Goal: Information Seeking & Learning: Find specific page/section

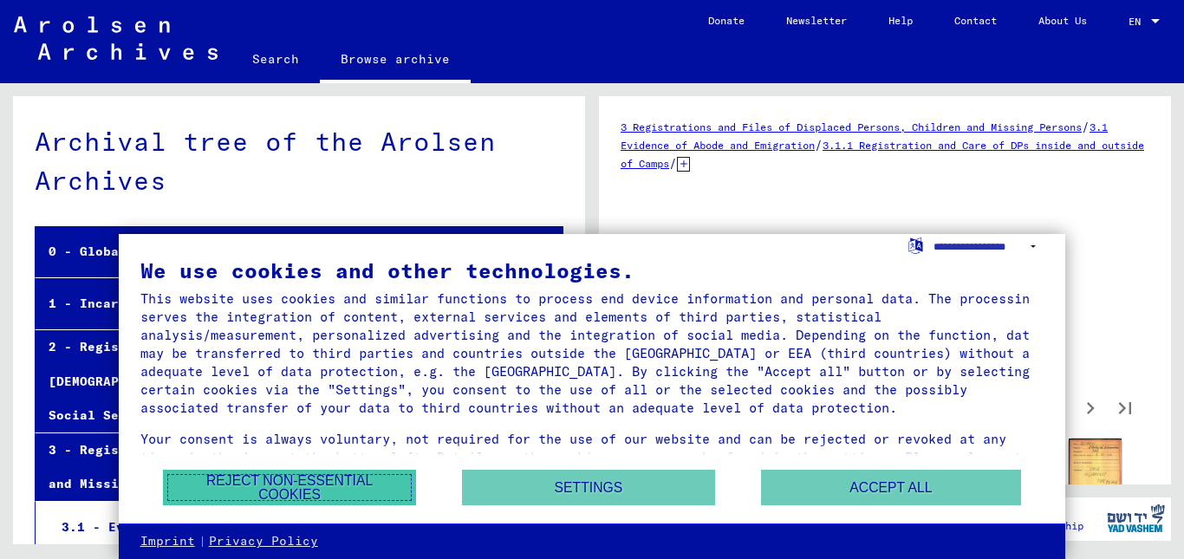
click at [319, 486] on button "Reject non-essential cookies" at bounding box center [289, 488] width 253 height 36
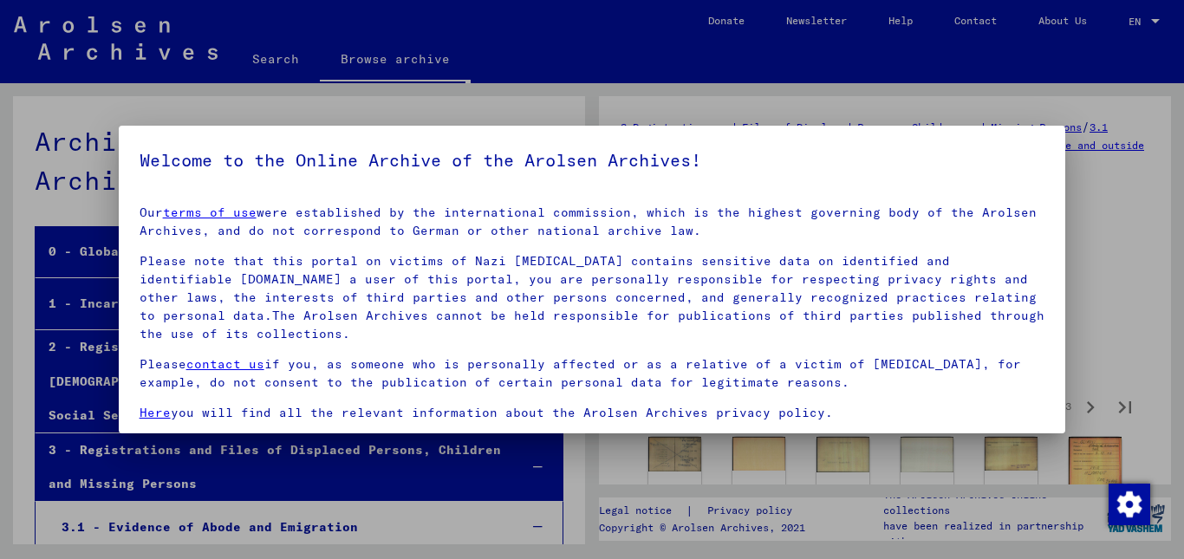
scroll to position [1027, 0]
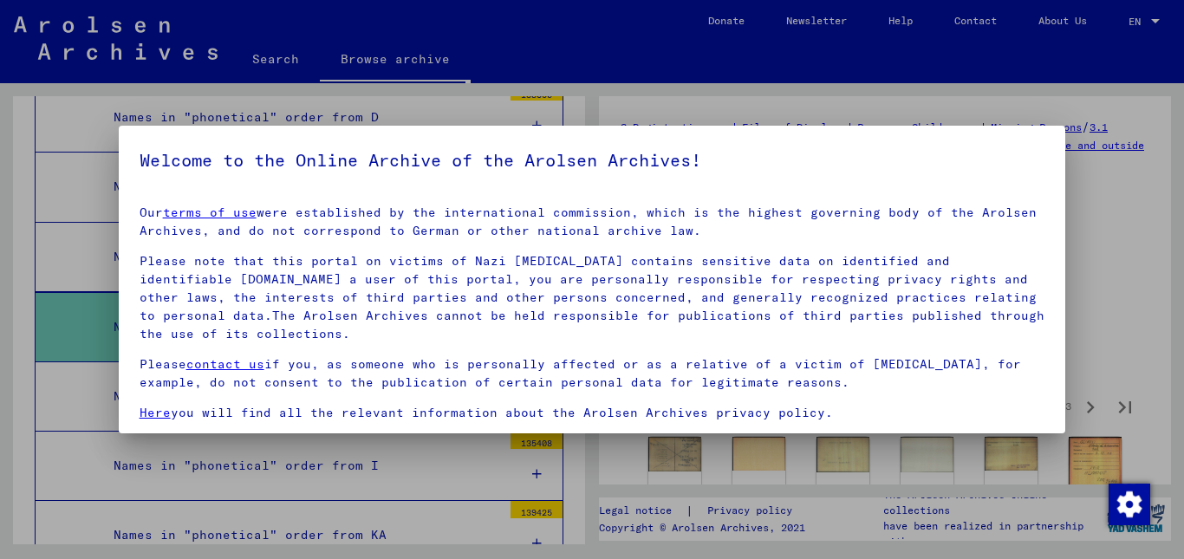
click at [1180, 360] on div at bounding box center [592, 279] width 1184 height 559
click at [1106, 342] on div at bounding box center [592, 279] width 1184 height 559
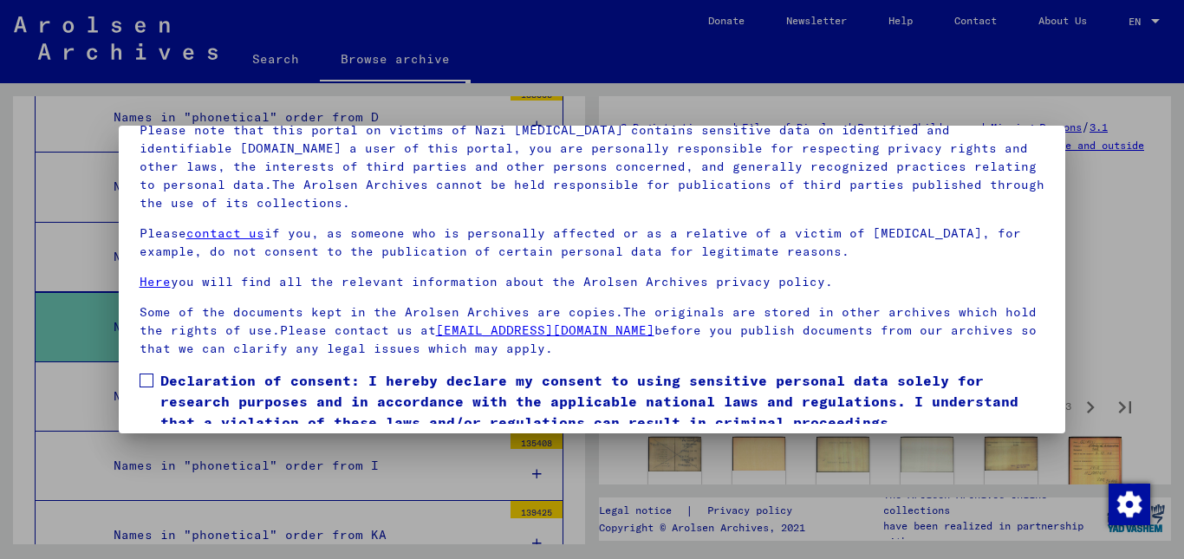
scroll to position [142, 0]
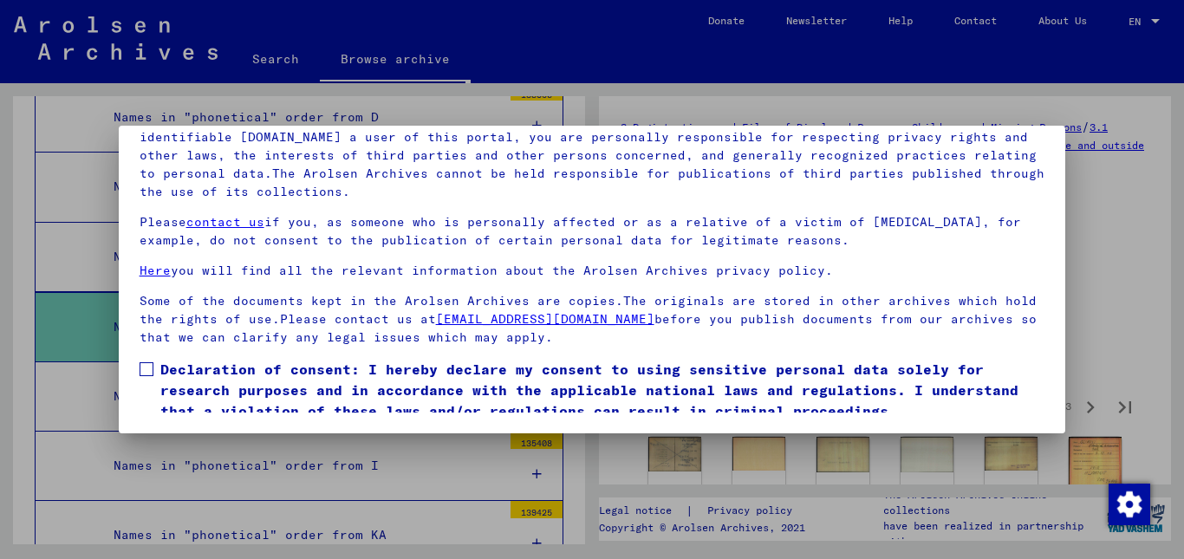
click at [147, 362] on label "Declaration of consent: I hereby declare my consent to using sensitive personal…" at bounding box center [593, 390] width 906 height 62
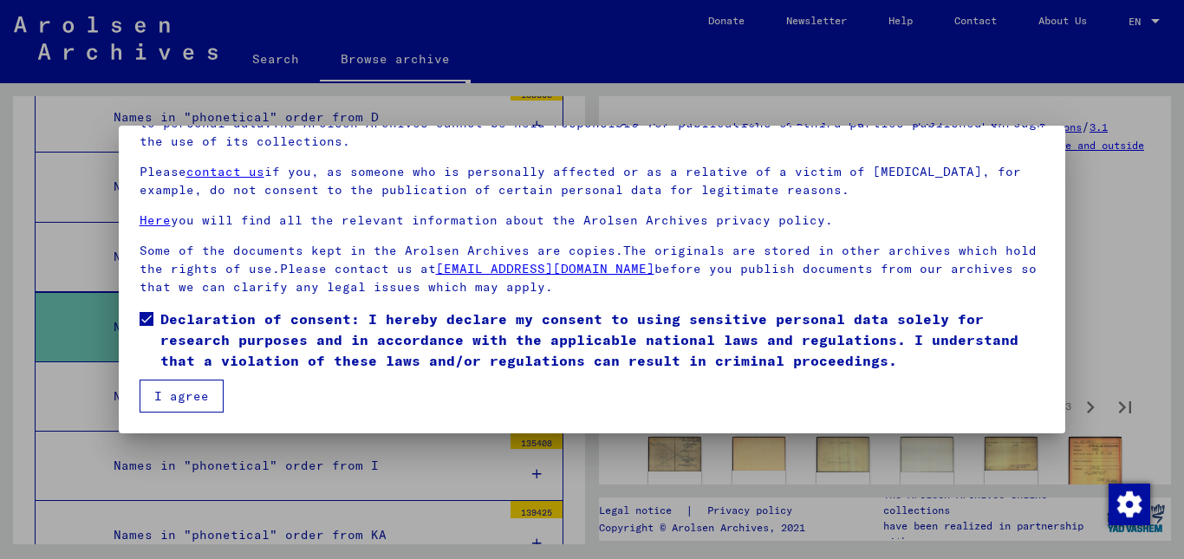
click at [168, 405] on button "I agree" at bounding box center [182, 396] width 84 height 33
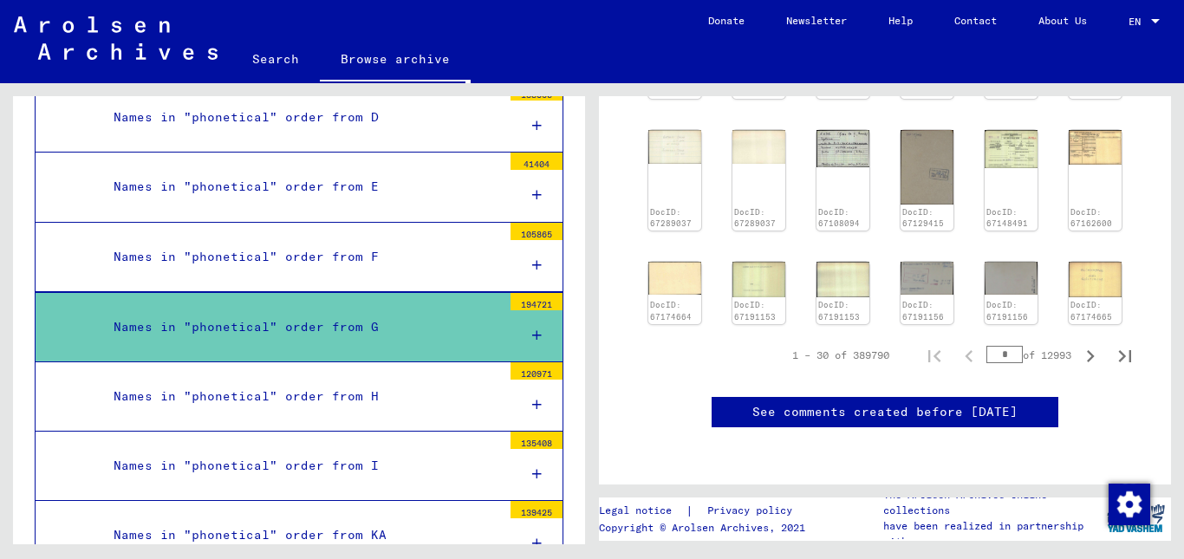
scroll to position [694, 0]
click at [1087, 350] on icon "Next page" at bounding box center [1091, 356] width 8 height 12
type input "*"
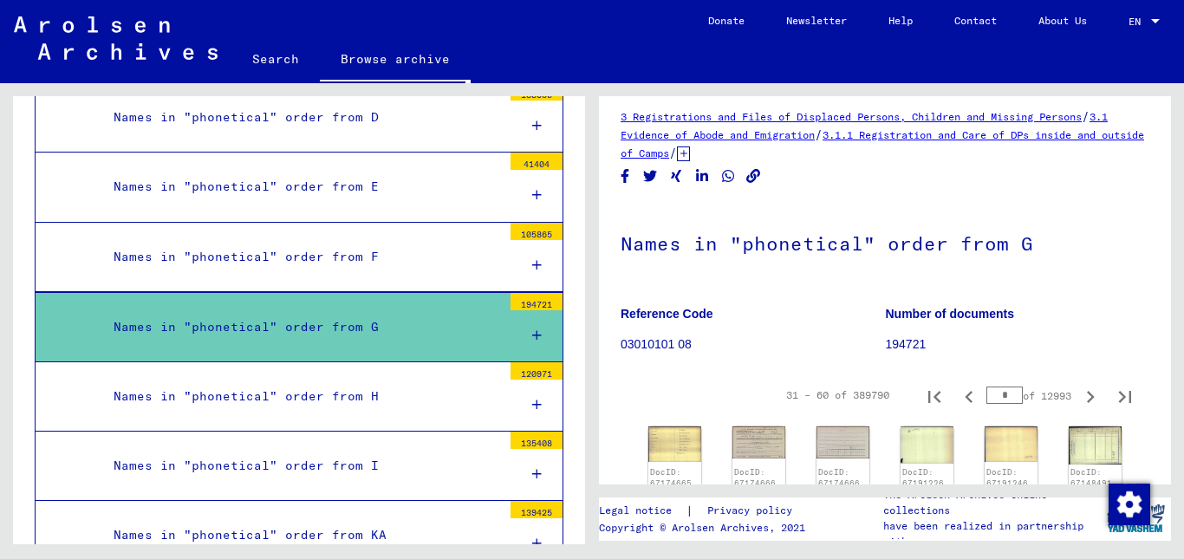
scroll to position [0, 0]
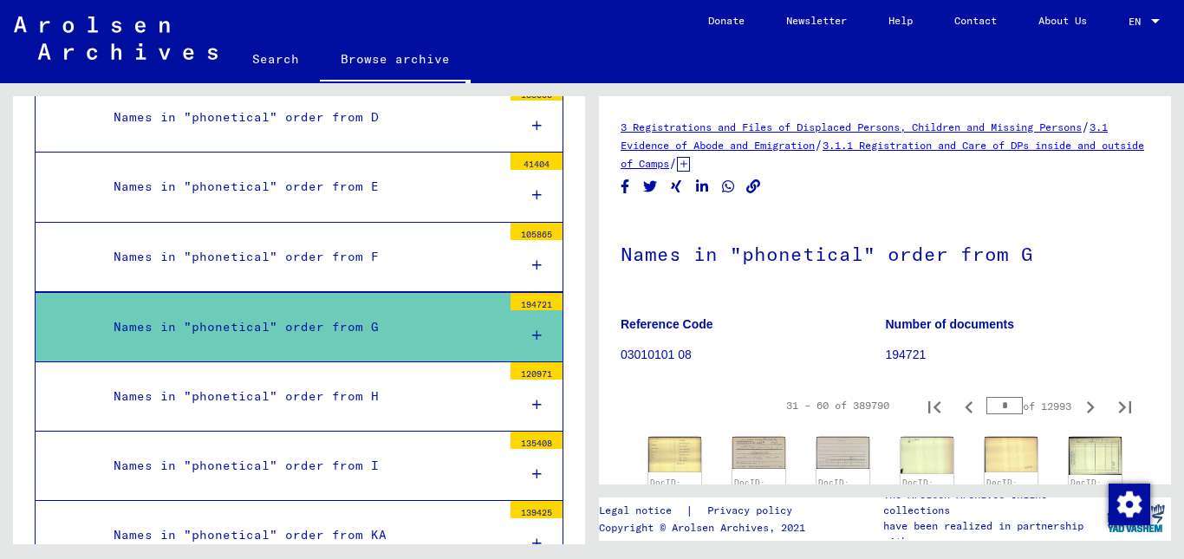
click at [912, 357] on p "194721" at bounding box center [1018, 355] width 264 height 18
click at [957, 408] on icon "Previous page" at bounding box center [969, 407] width 24 height 24
type input "*"
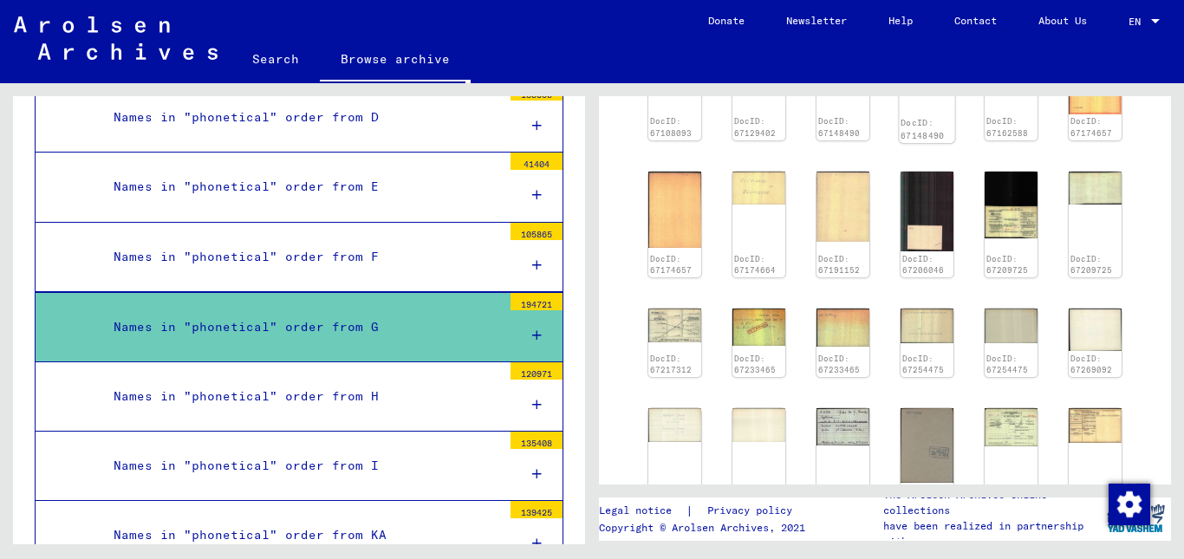
scroll to position [434, 0]
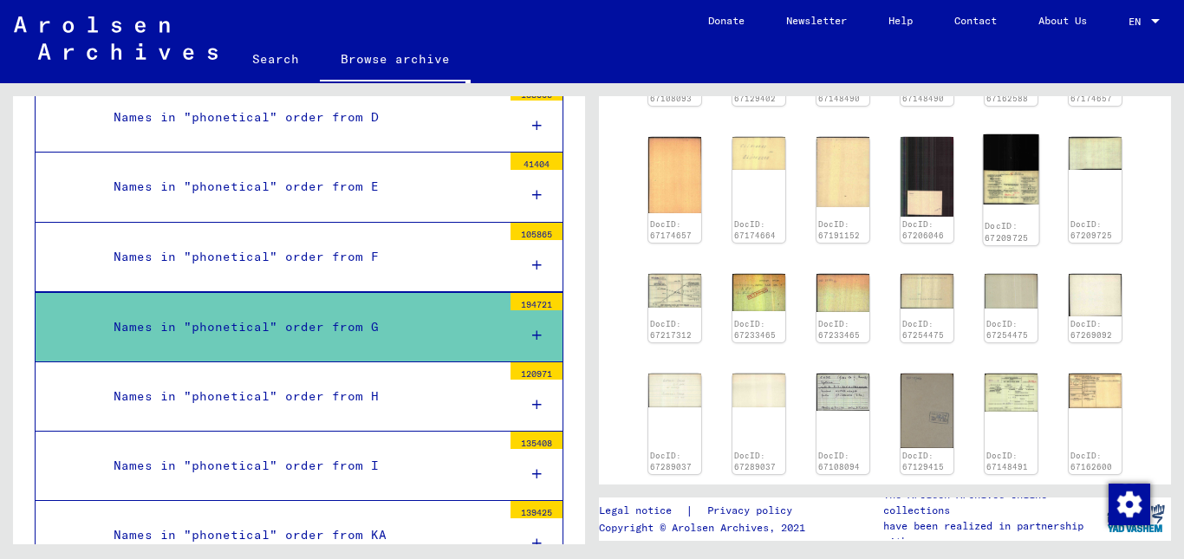
click at [1014, 204] on div "DocID: 67209725" at bounding box center [1010, 189] width 55 height 111
click at [998, 185] on img at bounding box center [1010, 168] width 55 height 69
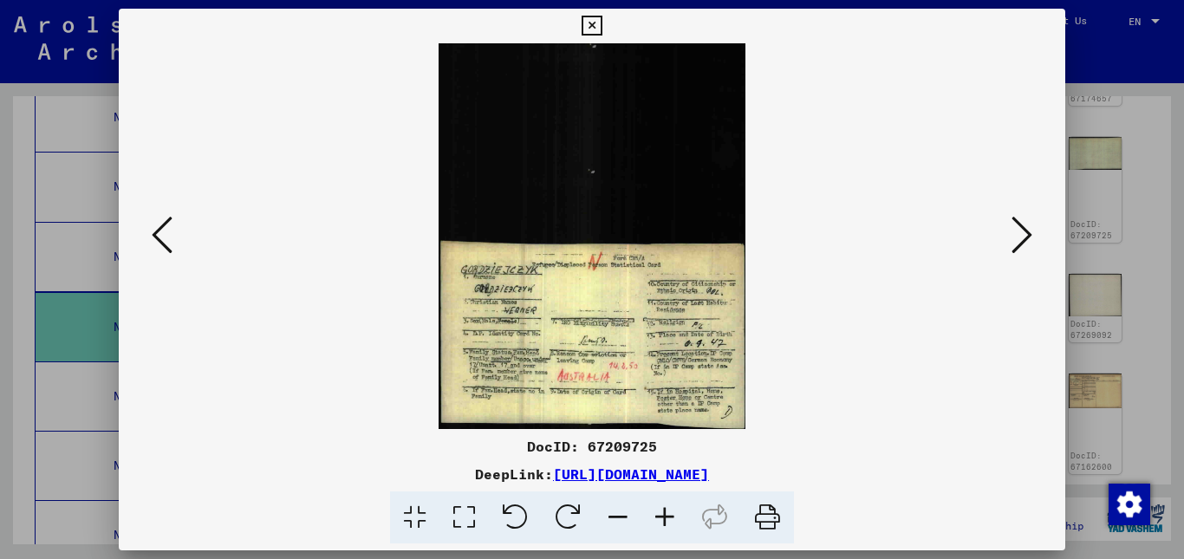
click at [1124, 121] on div at bounding box center [592, 279] width 1184 height 559
